Goal: Check status

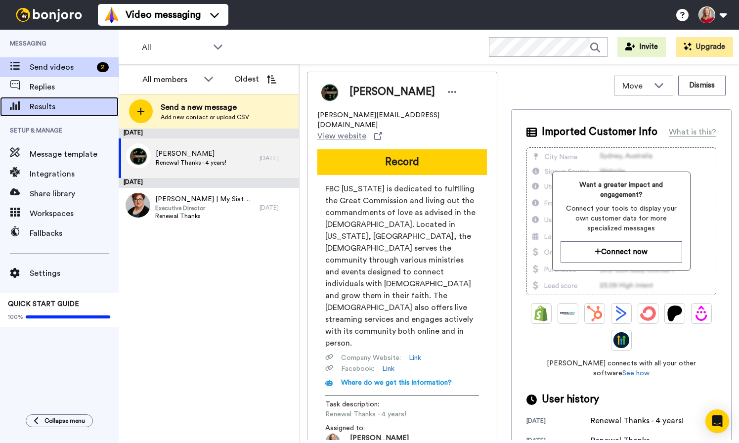
click at [50, 110] on span "Results" at bounding box center [74, 107] width 89 height 12
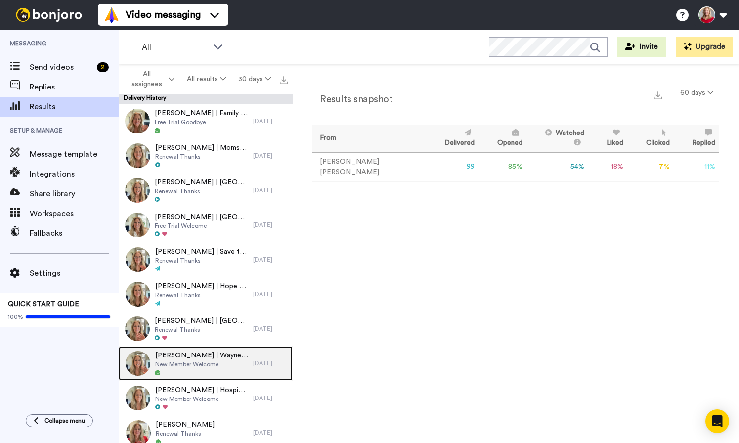
click at [193, 359] on span "[PERSON_NAME] | Waynesboro FMC" at bounding box center [201, 355] width 93 height 10
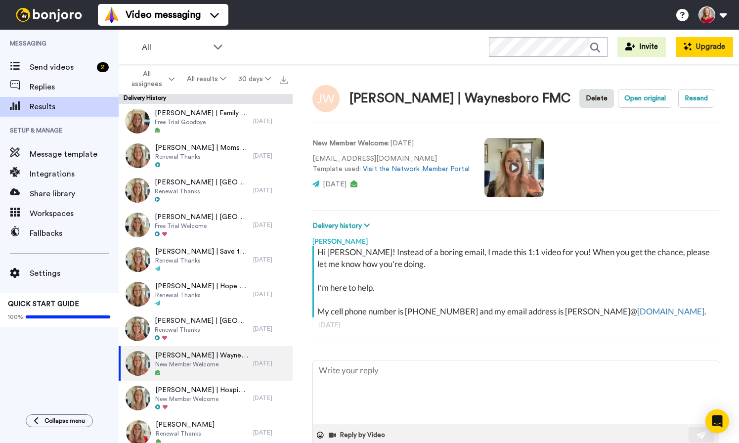
type textarea "x"
